Goal: Task Accomplishment & Management: Manage account settings

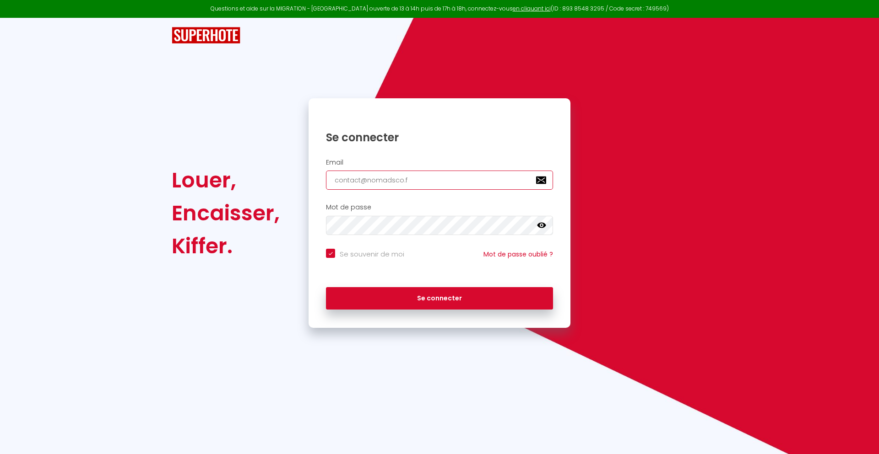
type input "[EMAIL_ADDRESS][DOMAIN_NAME]"
checkbox input "true"
type input "[EMAIL_ADDRESS][DOMAIN_NAME]"
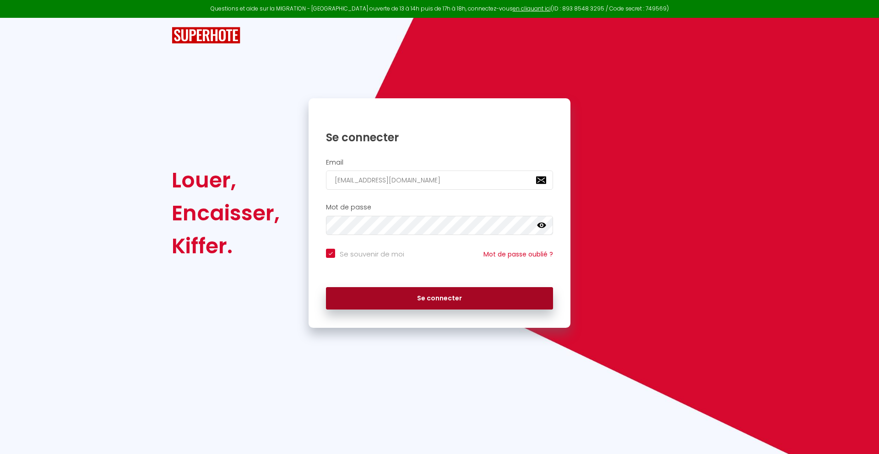
click at [439, 298] on button "Se connecter" at bounding box center [439, 298] width 227 height 23
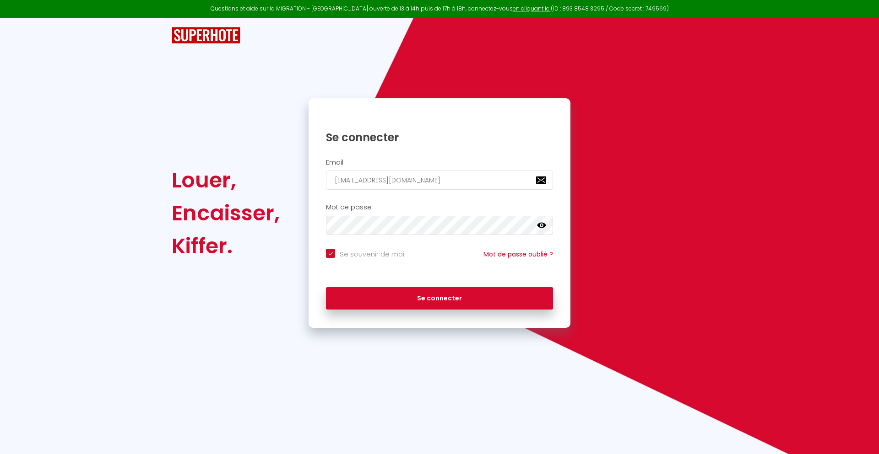
checkbox input "true"
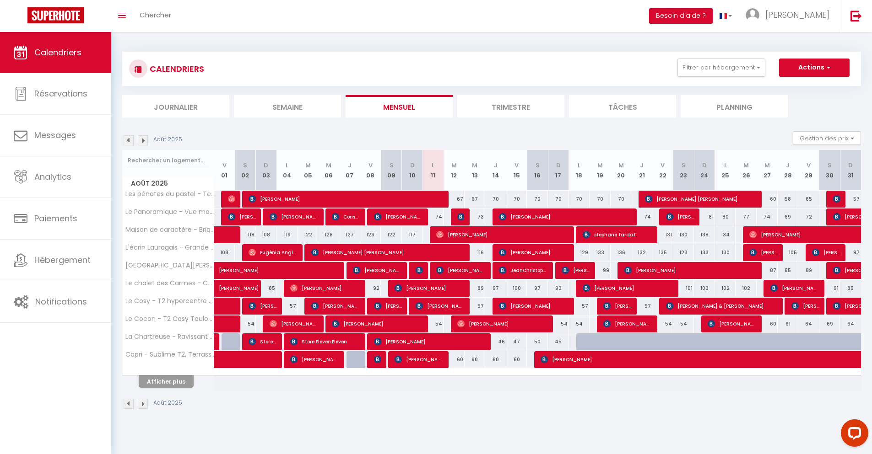
click at [176, 106] on li "Journalier" at bounding box center [175, 106] width 107 height 22
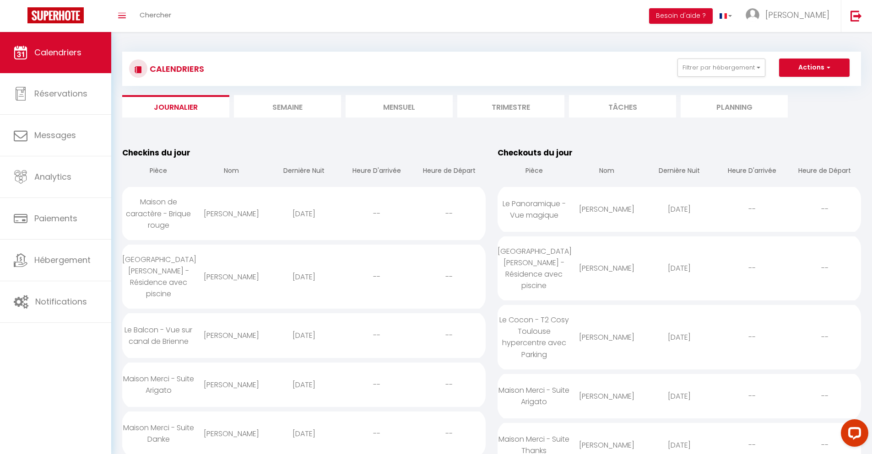
scroll to position [790, 0]
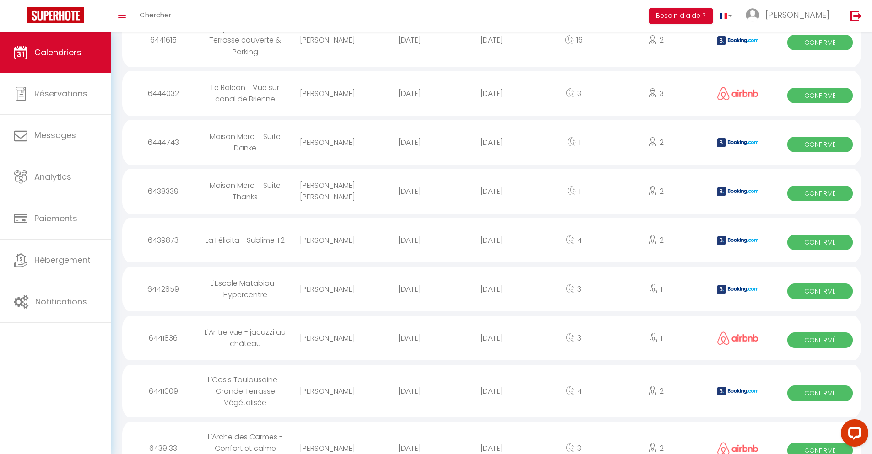
select select "0"
select select "1"
select select
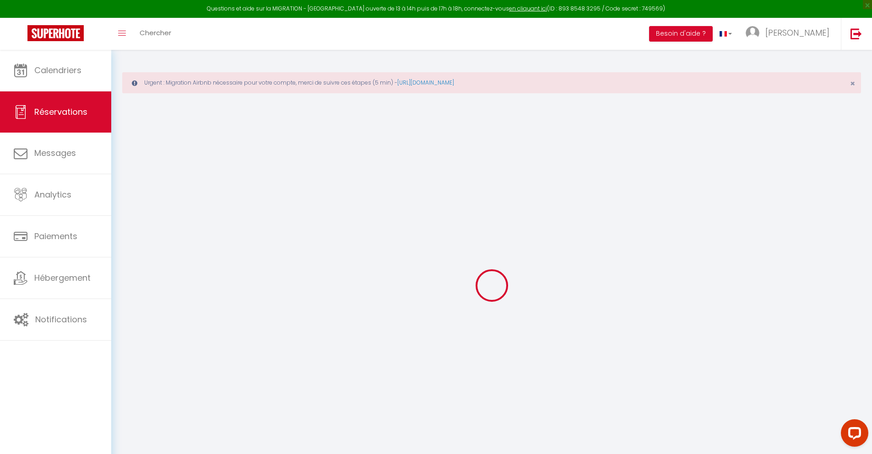
select select
checkbox input "false"
type textarea "** THIS RESERVATION HAS BEEN PRE-PAID ** BOOKING NOTE : Payment charge is EUR 1…"
type input "42"
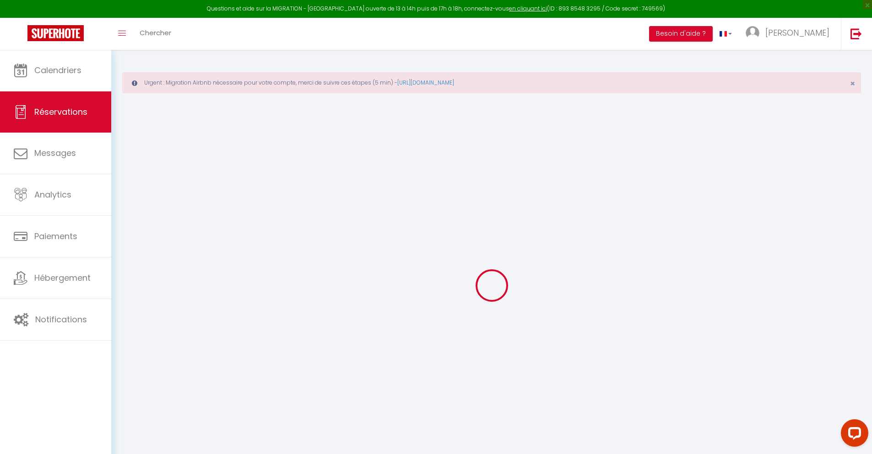
type input "63.02"
select select
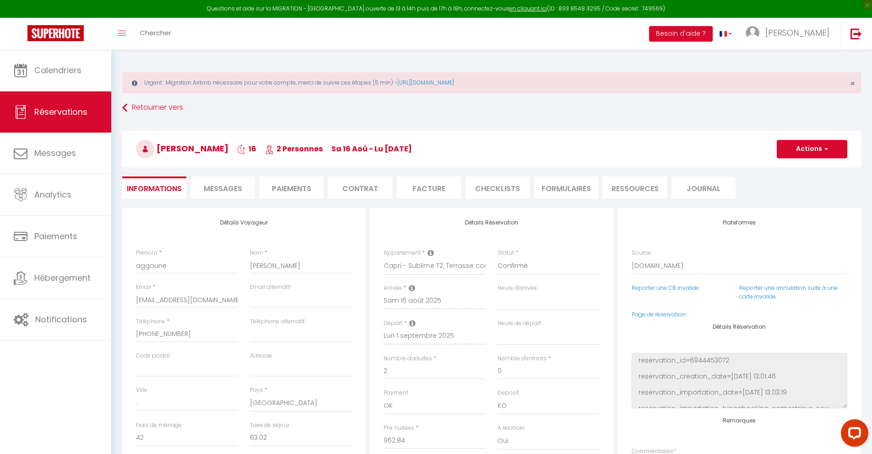
checkbox input "false"
select select
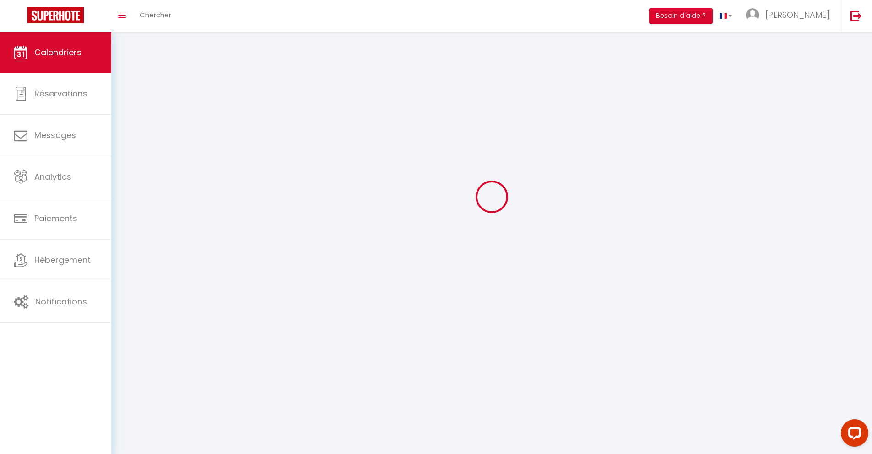
scroll to position [50, 0]
